Goal: Task Accomplishment & Management: Manage account settings

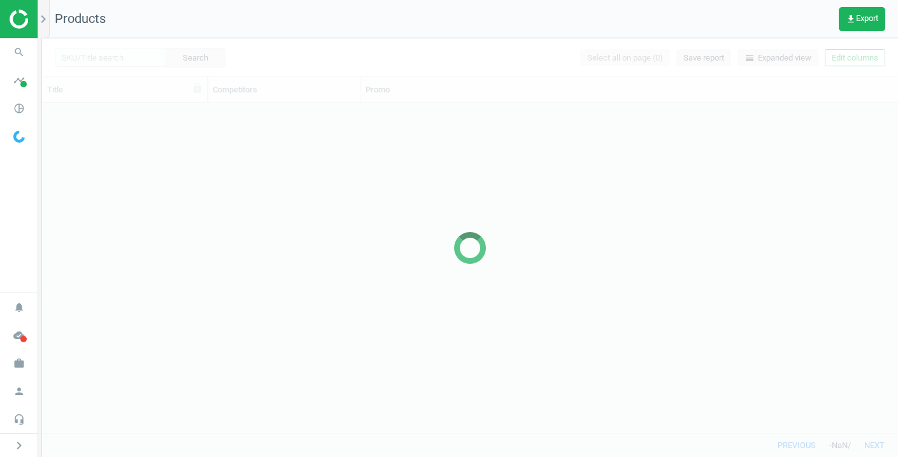
scroll to position [330, 856]
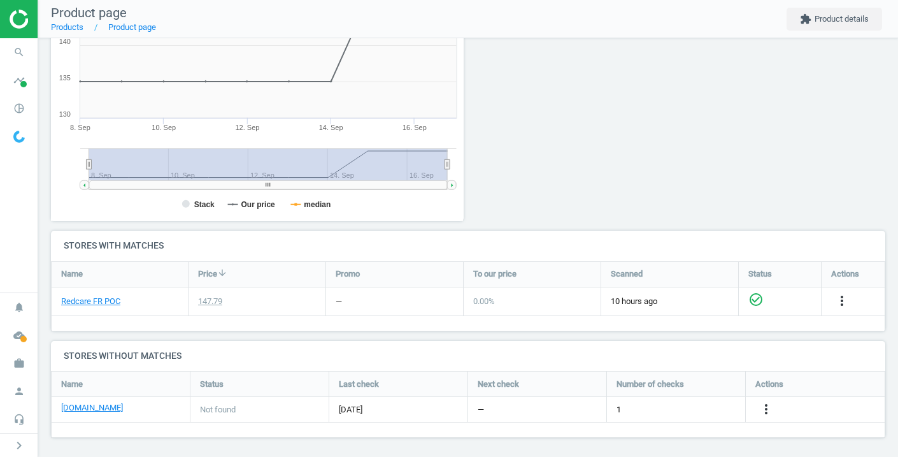
scroll to position [242, 0]
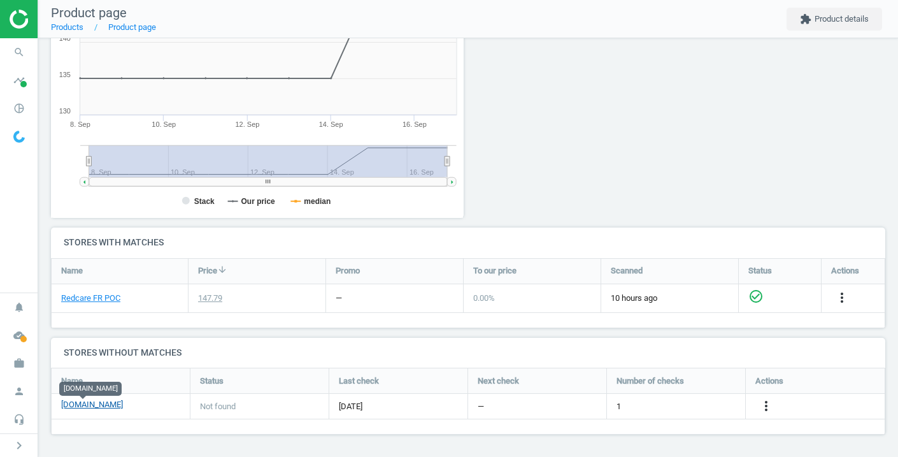
click at [90, 405] on link "easypara.fr" at bounding box center [92, 404] width 62 height 11
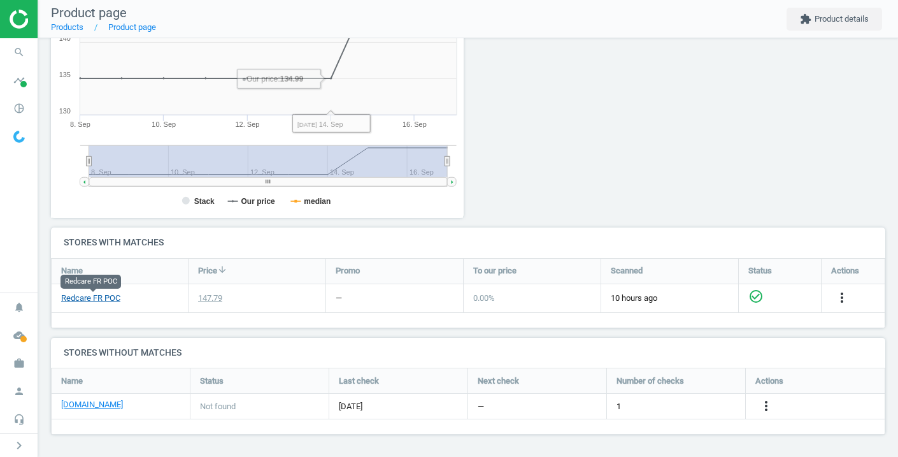
click at [107, 300] on link "Redcare FR POC" at bounding box center [90, 297] width 59 height 11
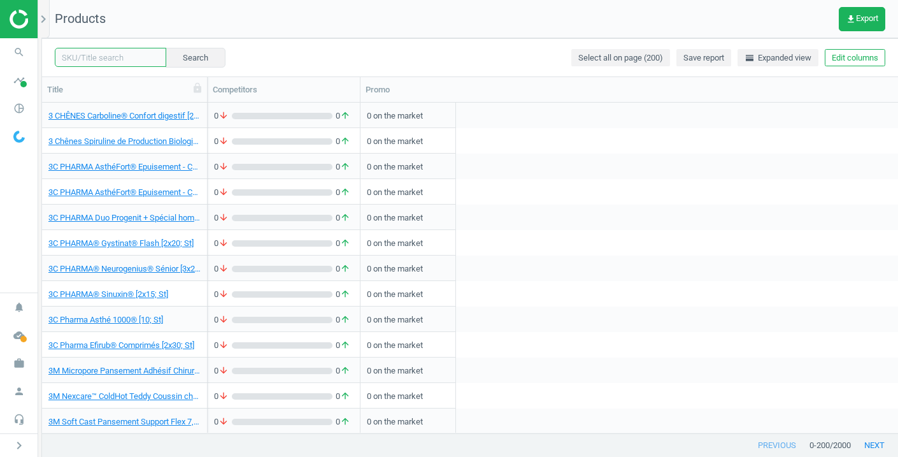
click at [126, 54] on input "text" at bounding box center [111, 57] width 112 height 19
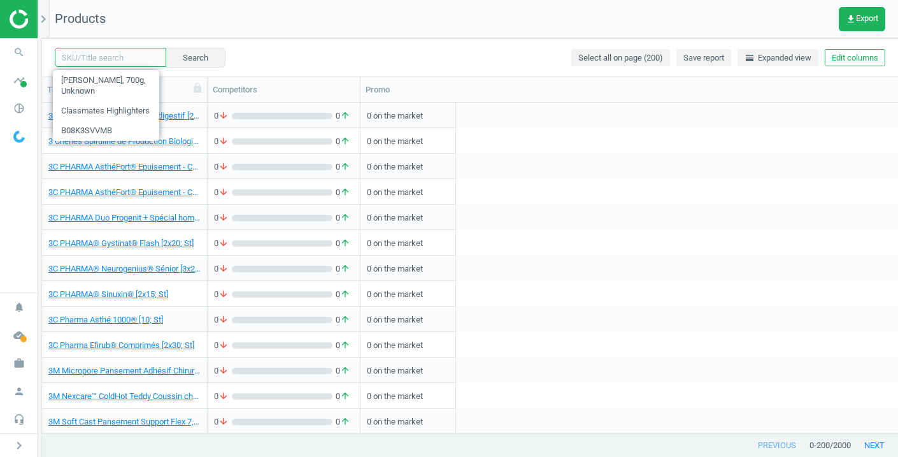
paste input "Vitry Longcils Boncza Cake Mascara 4g"
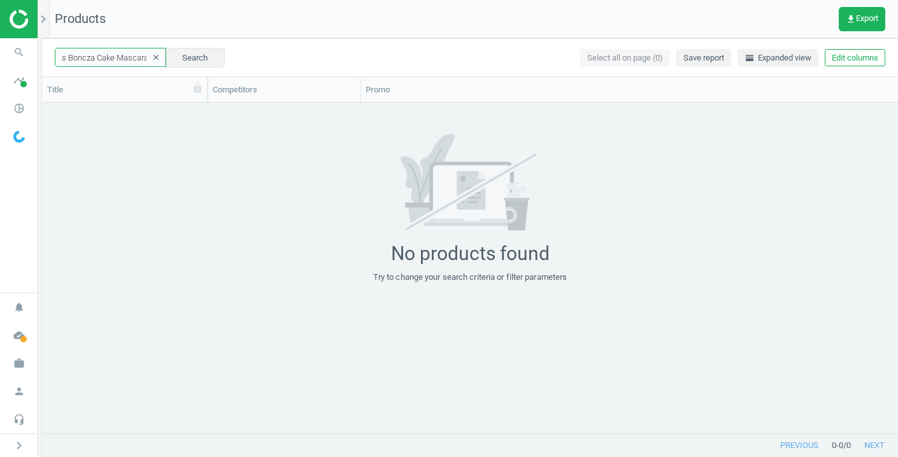
click at [127, 59] on input "Vitry Longcils Boncza Cake Mascara 4g" at bounding box center [111, 57] width 112 height 19
drag, startPoint x: 87, startPoint y: 55, endPoint x: -36, endPoint y: 59, distance: 122.4
click at [0, 59] on html "Group 2 Created with Sketch. ic/cloud_download/grey600 Created with Sketch. gra…" at bounding box center [449, 228] width 898 height 457
click at [127, 59] on input "Cake Mascara 4g" at bounding box center [111, 57] width 112 height 19
type input "Cake Mascara"
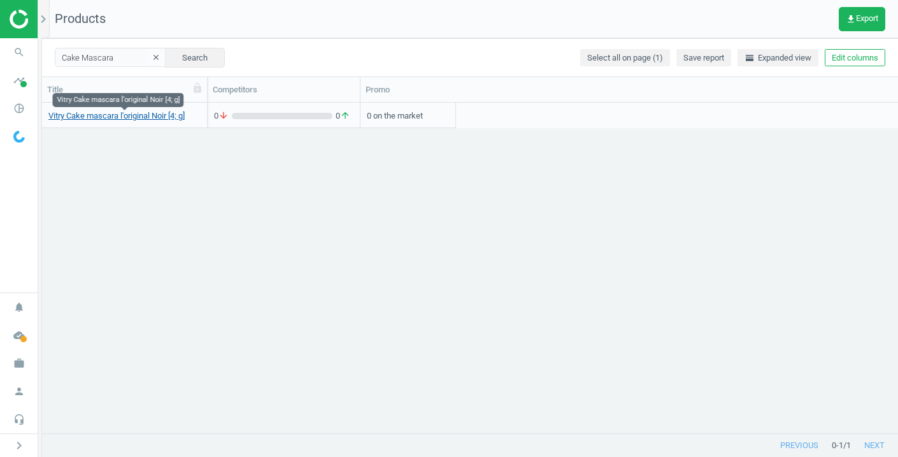
click at [108, 114] on link "Vitry Cake mascara l'original Noir [4; g]" at bounding box center [116, 115] width 136 height 11
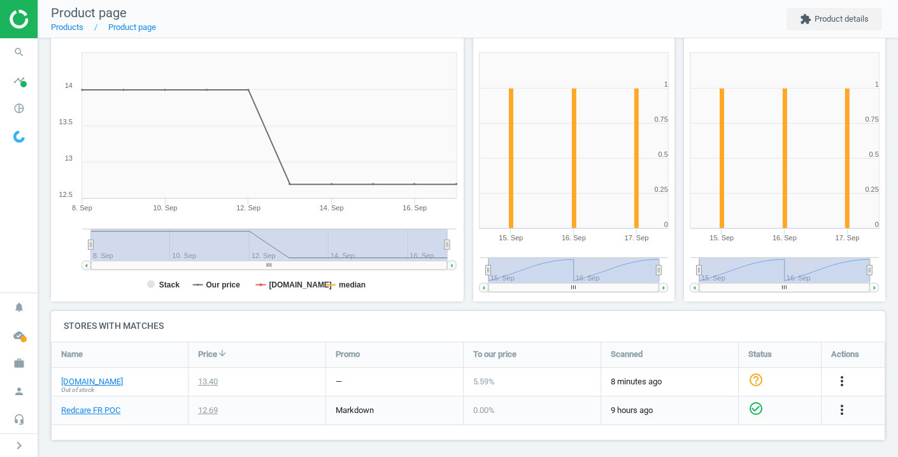
scroll to position [163, 0]
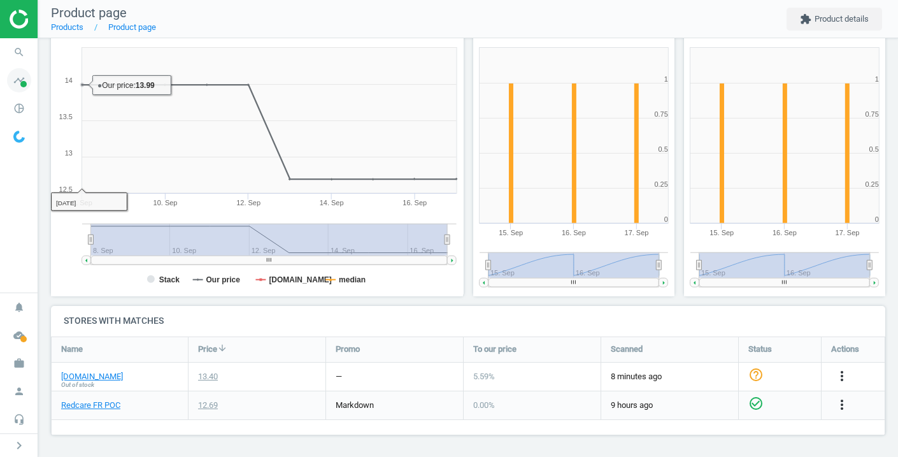
click at [18, 85] on icon "timeline" at bounding box center [19, 80] width 24 height 24
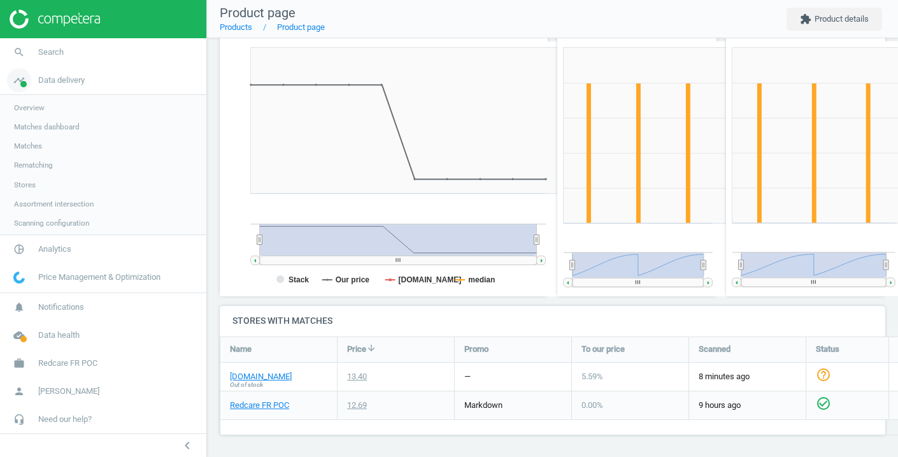
scroll to position [0, 0]
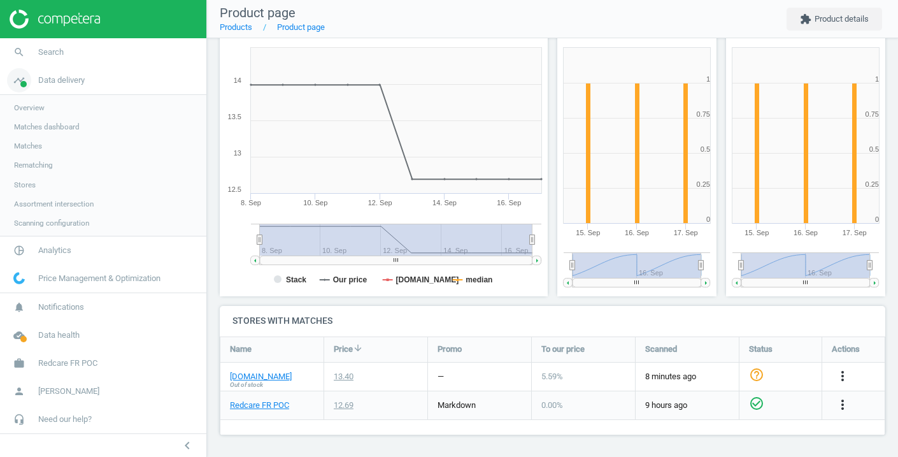
click at [19, 85] on icon "timeline" at bounding box center [19, 80] width 24 height 24
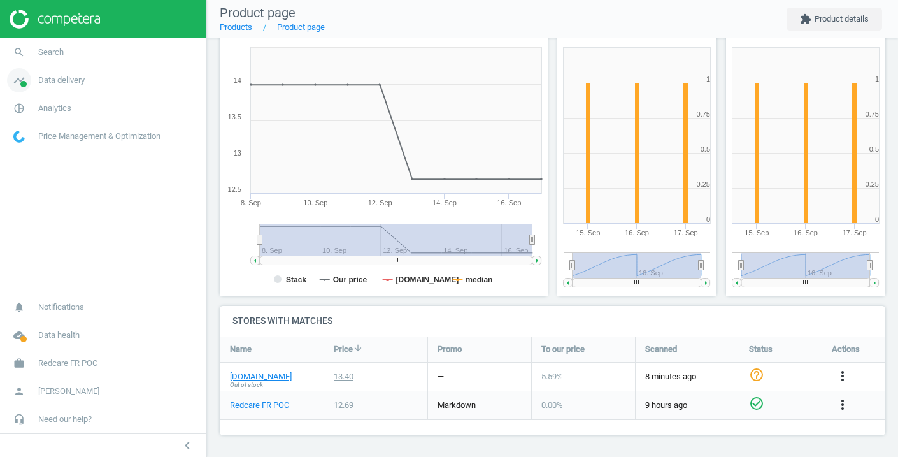
click at [19, 85] on icon "timeline" at bounding box center [19, 80] width 24 height 24
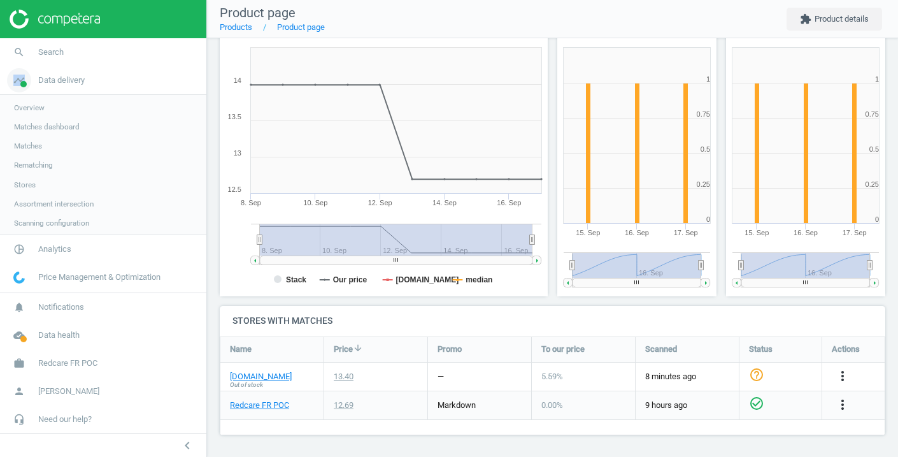
click at [19, 84] on icon "timeline" at bounding box center [19, 80] width 24 height 24
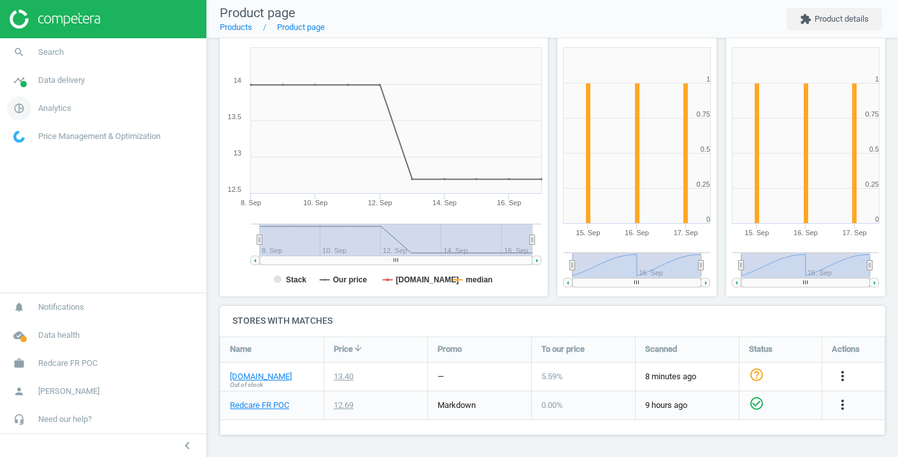
click at [19, 110] on icon "pie_chart_outlined" at bounding box center [19, 108] width 24 height 24
click at [20, 110] on icon "pie_chart_outlined" at bounding box center [19, 108] width 24 height 24
click at [20, 108] on icon "pie_chart_outlined" at bounding box center [19, 108] width 24 height 24
click at [17, 105] on icon "pie_chart_outlined" at bounding box center [19, 108] width 24 height 24
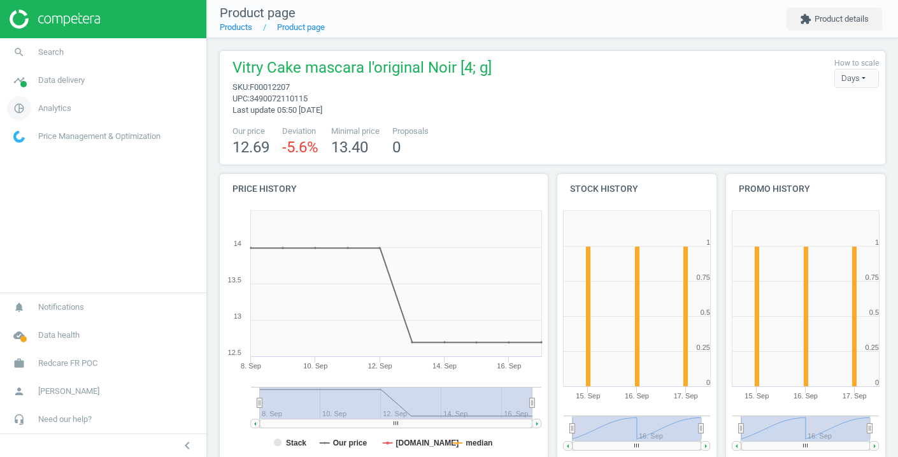
click at [32, 103] on span "pie_chart_outlined" at bounding box center [19, 108] width 38 height 28
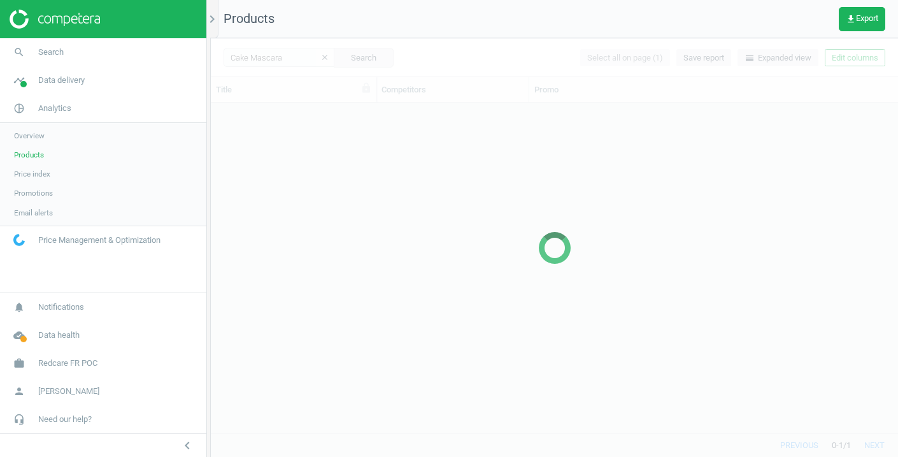
scroll to position [330, 688]
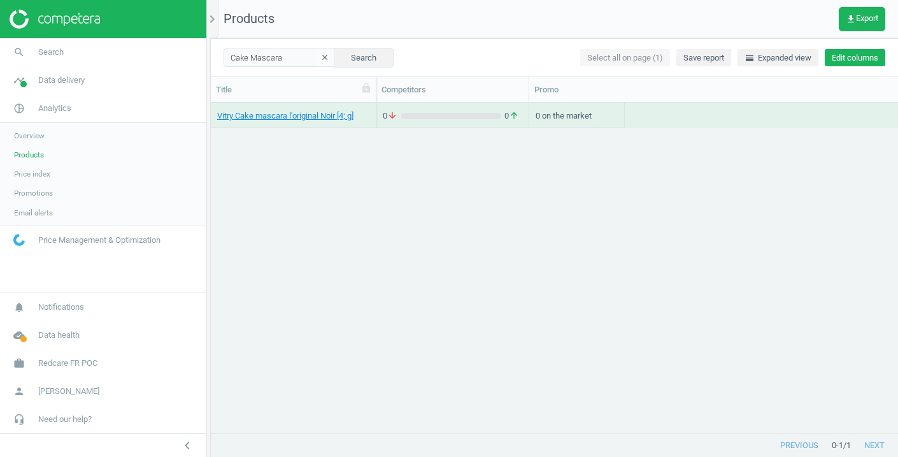
click at [862, 54] on button "Edit columns" at bounding box center [855, 58] width 61 height 18
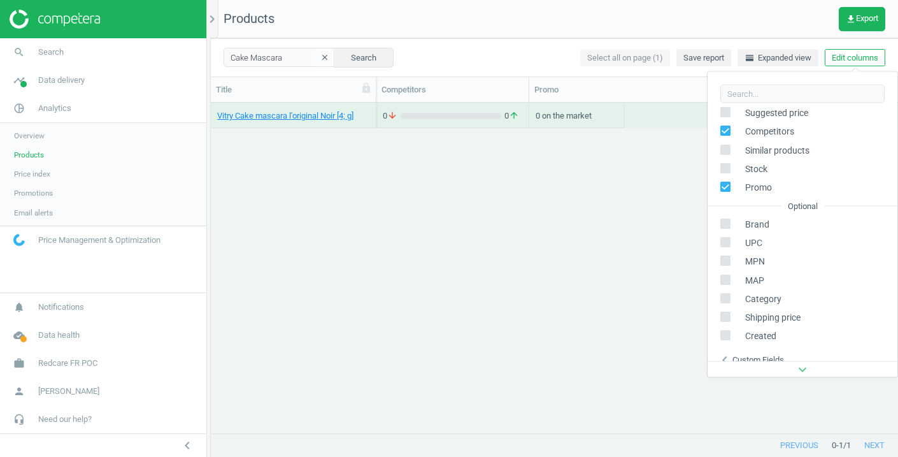
scroll to position [80, 0]
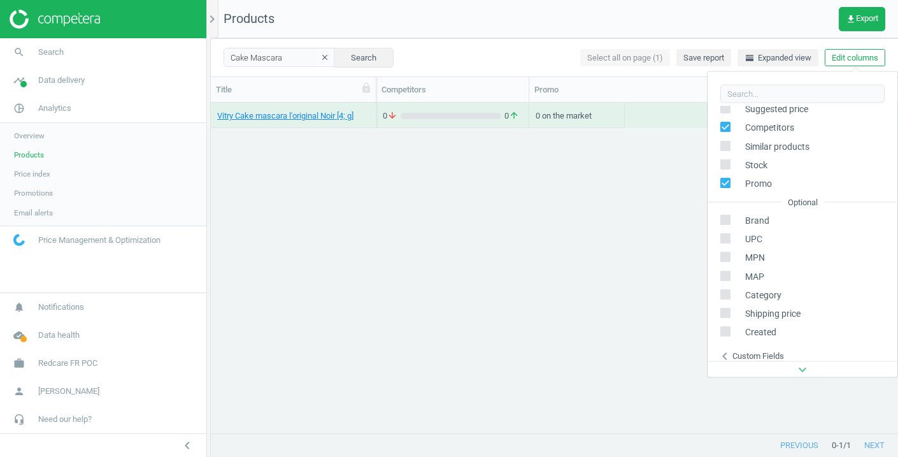
click at [728, 219] on input "checkbox" at bounding box center [726, 219] width 8 height 8
checkbox input "true"
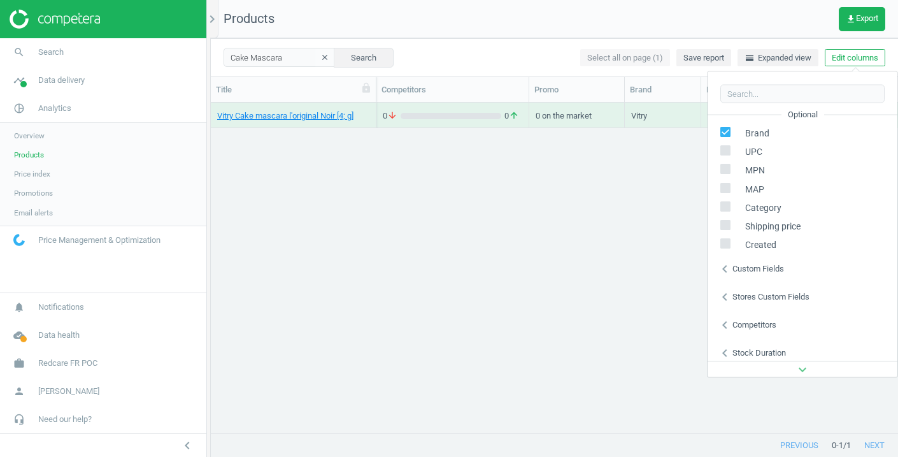
scroll to position [173, 0]
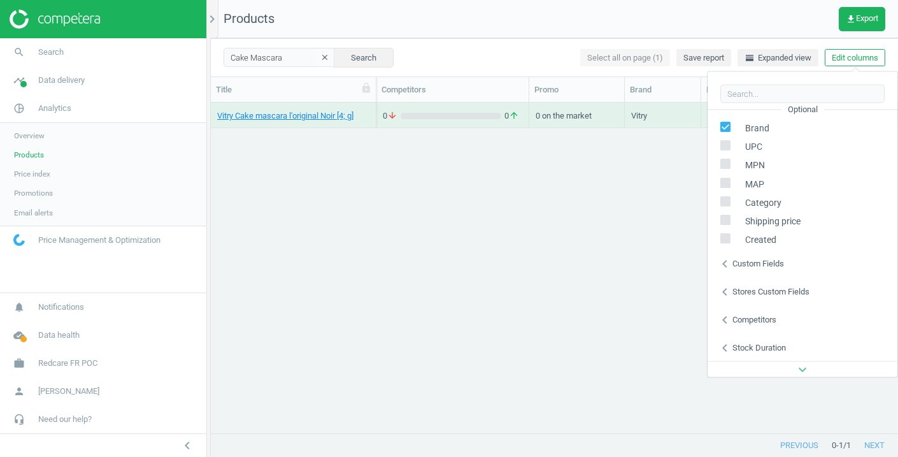
click at [605, 263] on div "Vitry Cake mascara l'original Noir [4; g] 0 arrow_downward 0 arrow_upward 0 on …" at bounding box center [555, 268] width 688 height 330
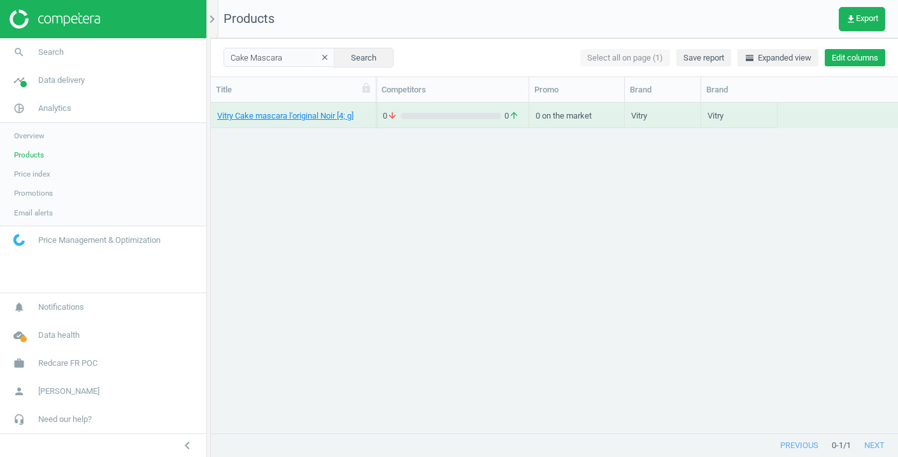
click at [853, 52] on button "Edit columns" at bounding box center [855, 58] width 61 height 18
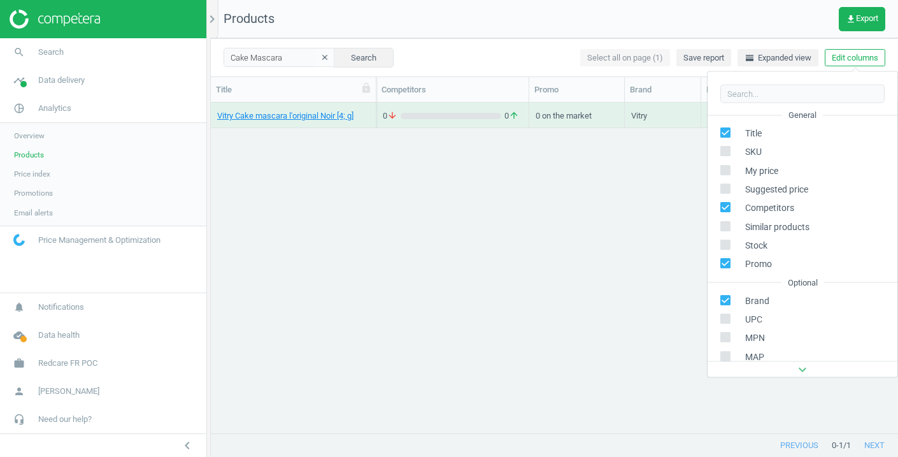
click at [723, 294] on icon at bounding box center [726, 299] width 10 height 10
click at [723, 296] on input "checkbox" at bounding box center [726, 300] width 8 height 8
checkbox input "false"
click at [653, 278] on div "Vitry Cake mascara l'original Noir [4; g] 0 arrow_downward 0 arrow_upward 0 on …" at bounding box center [555, 268] width 688 height 330
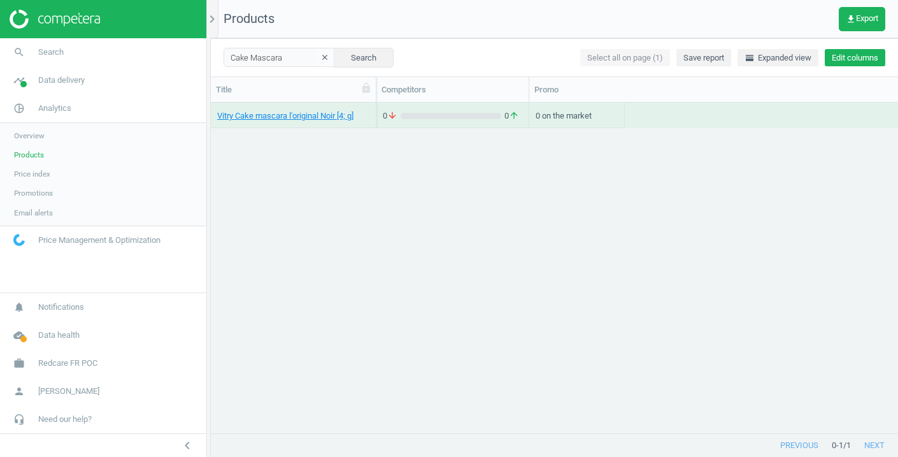
click at [857, 55] on button "Edit columns" at bounding box center [855, 58] width 61 height 18
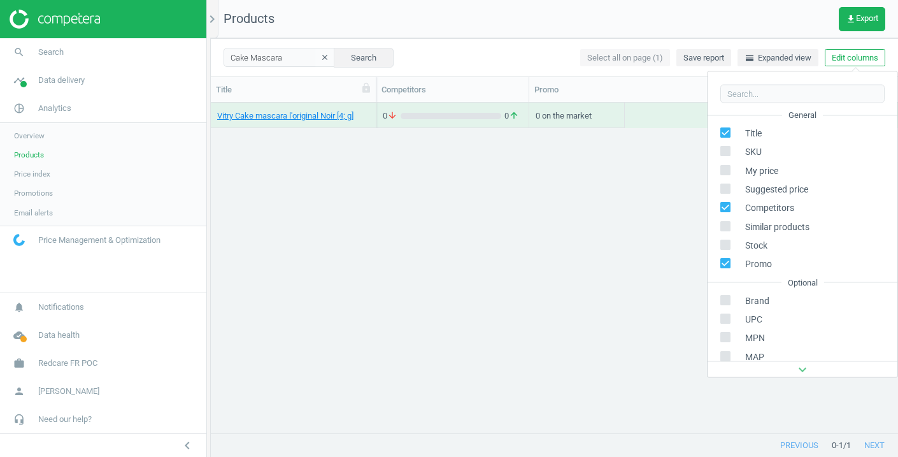
click at [725, 306] on label at bounding box center [730, 300] width 18 height 12
click at [725, 304] on input "checkbox" at bounding box center [726, 300] width 8 height 8
checkbox input "true"
click at [662, 299] on div "Vitry Cake mascara l'original Noir [4; g] 0 arrow_downward 0 arrow_upward 0 on …" at bounding box center [555, 268] width 688 height 330
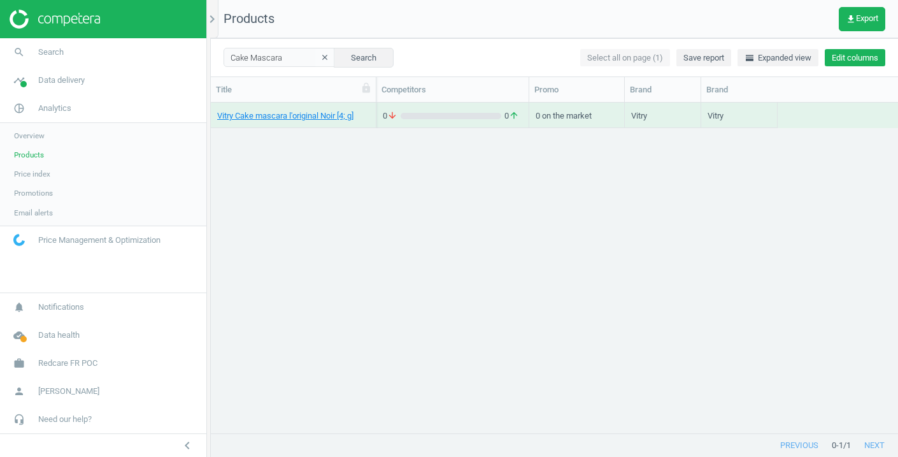
click at [847, 55] on button "Edit columns" at bounding box center [855, 58] width 61 height 18
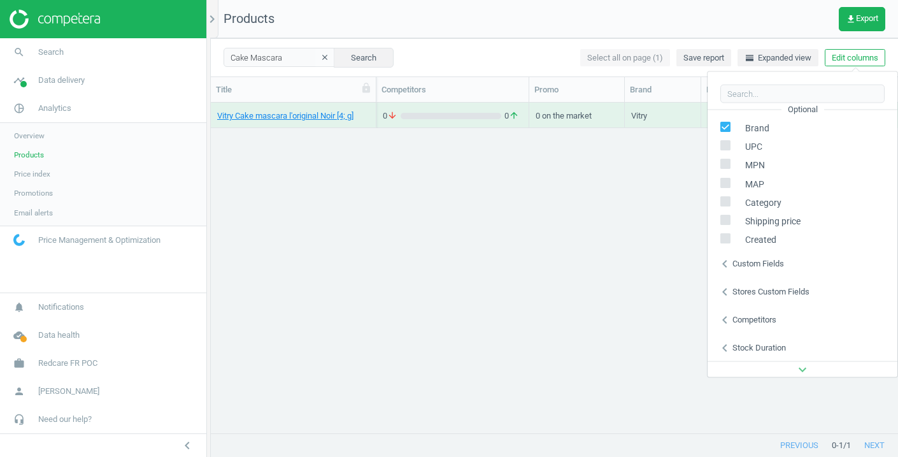
click at [739, 263] on div "Custom fields" at bounding box center [759, 262] width 52 height 11
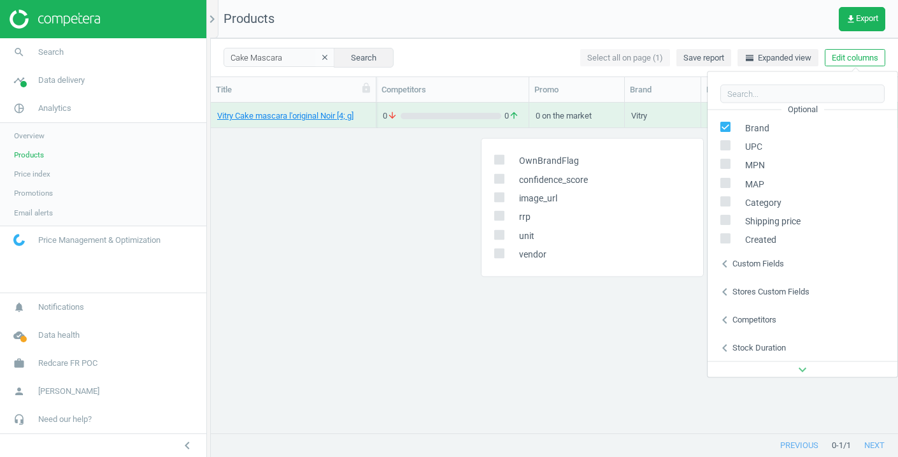
click at [421, 230] on div "Vitry Cake mascara l'original Noir [4; g] 0 arrow_downward 0 arrow_upward 0 on …" at bounding box center [555, 268] width 688 height 330
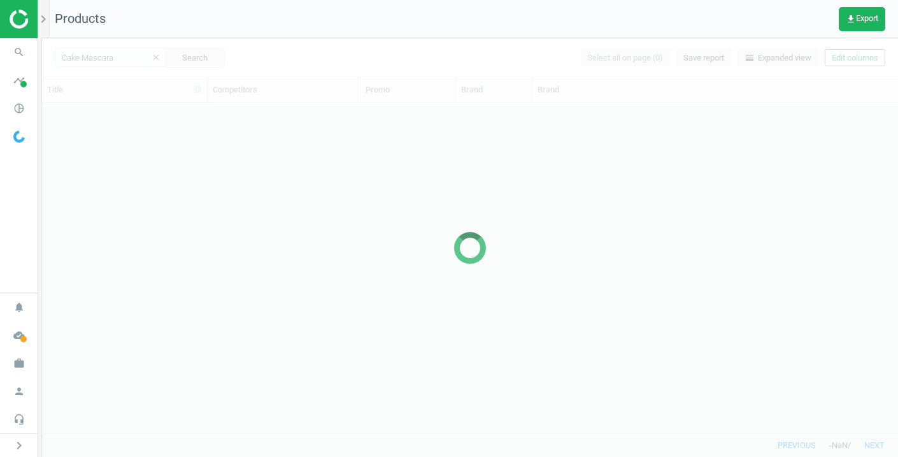
scroll to position [330, 856]
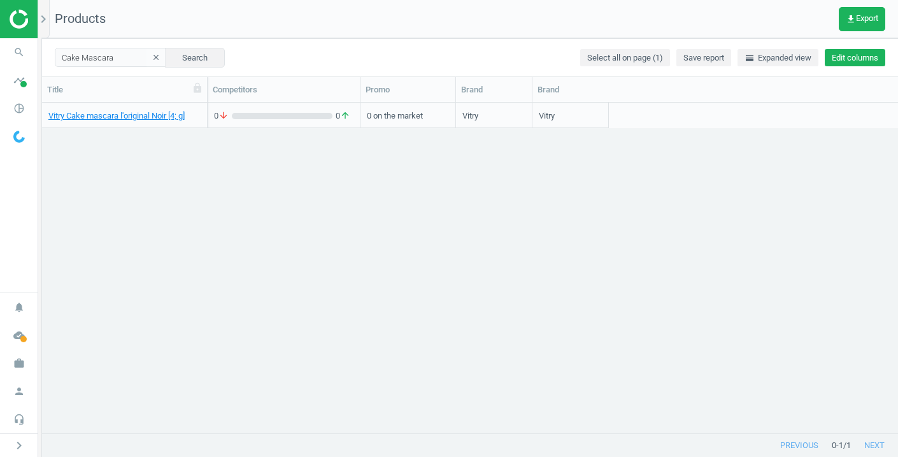
click at [842, 56] on button "Edit columns" at bounding box center [855, 58] width 61 height 18
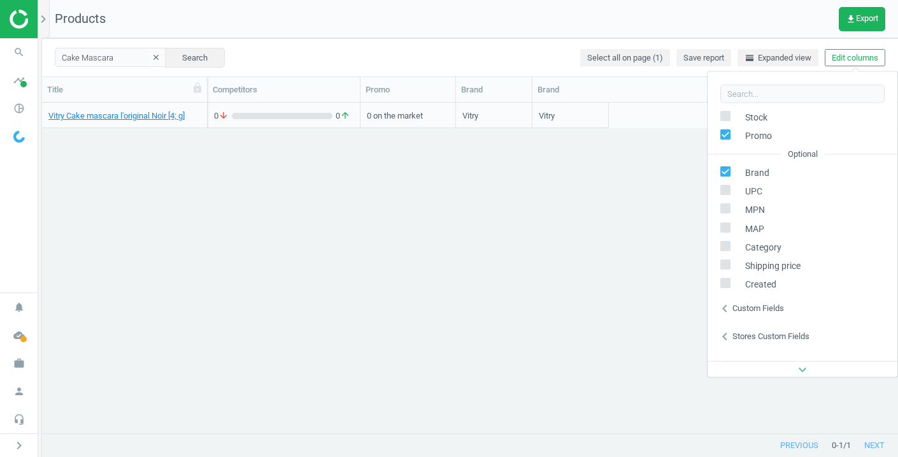
scroll to position [146, 0]
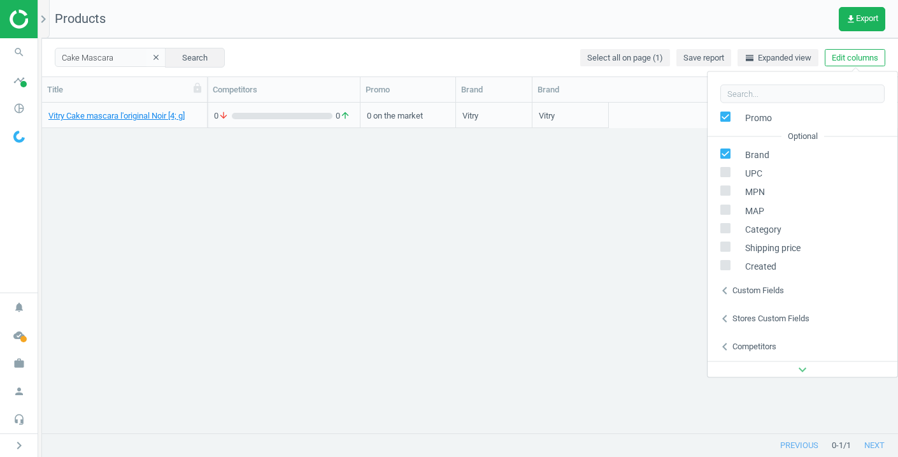
click at [763, 291] on div "Custom fields" at bounding box center [759, 289] width 52 height 11
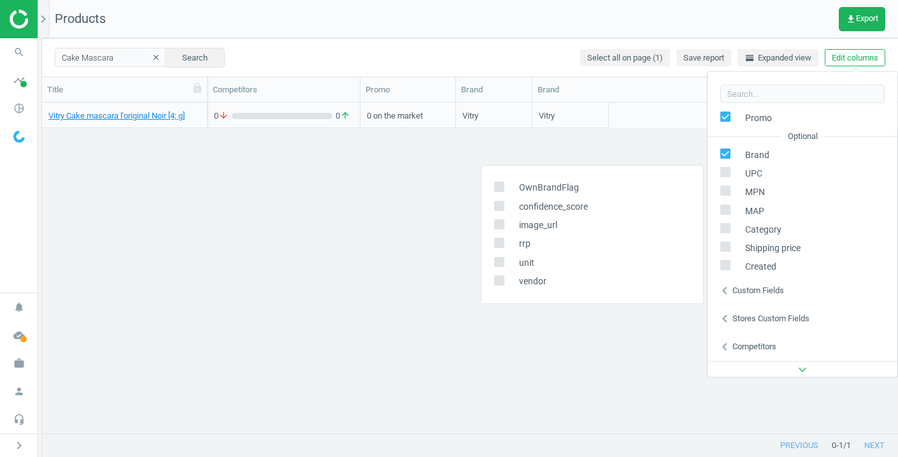
click at [652, 343] on div "Vitry Cake mascara l'original Noir [4; g] 0 arrow_downward 0 arrow_upward 0 on …" at bounding box center [470, 268] width 856 height 330
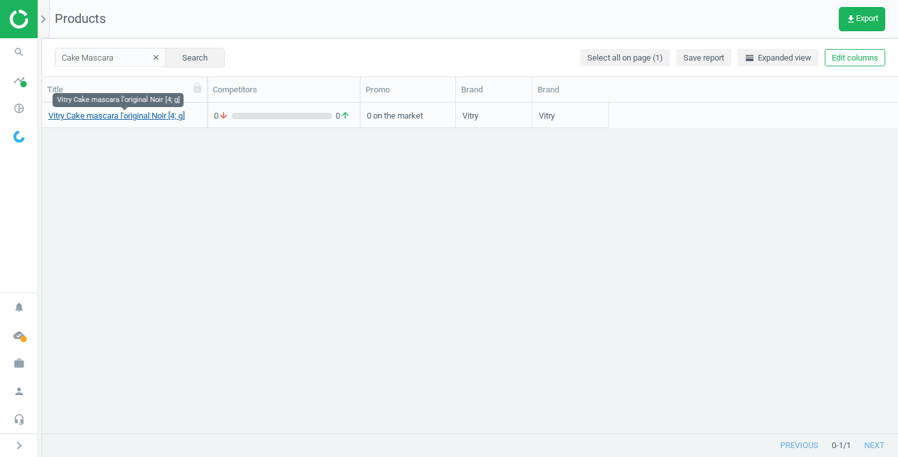
click at [169, 120] on link "Vitry Cake mascara l'original Noir [4; g]" at bounding box center [116, 115] width 136 height 11
